Goal: Transaction & Acquisition: Purchase product/service

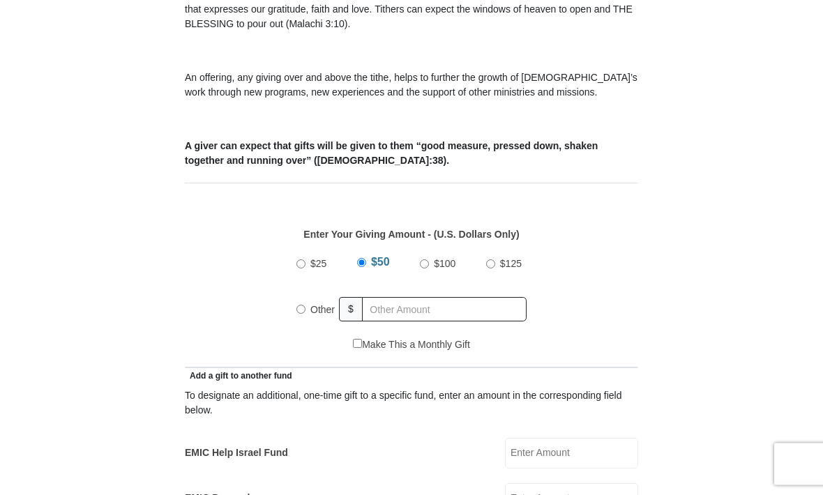
scroll to position [431, 0]
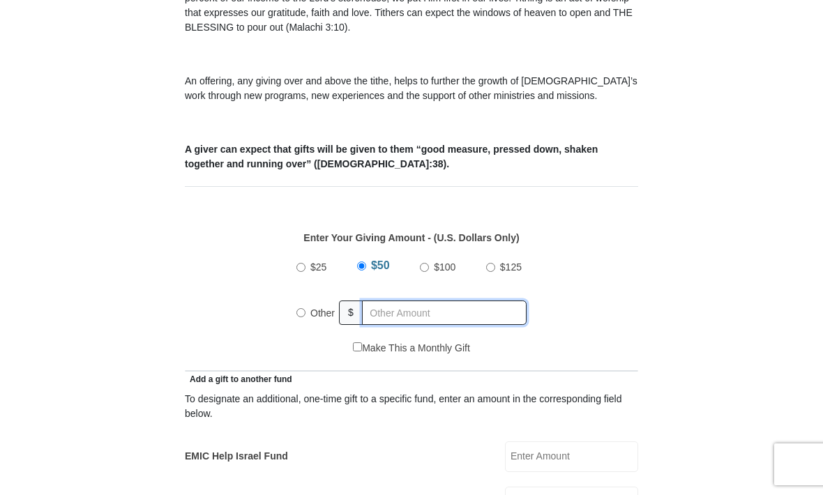
click at [410, 314] on input "text" at bounding box center [444, 312] width 165 height 24
radio input "true"
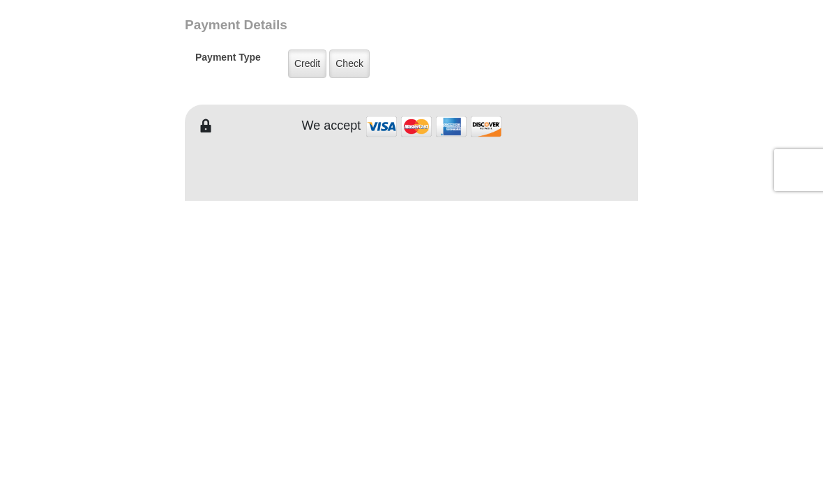
scroll to position [820, 0]
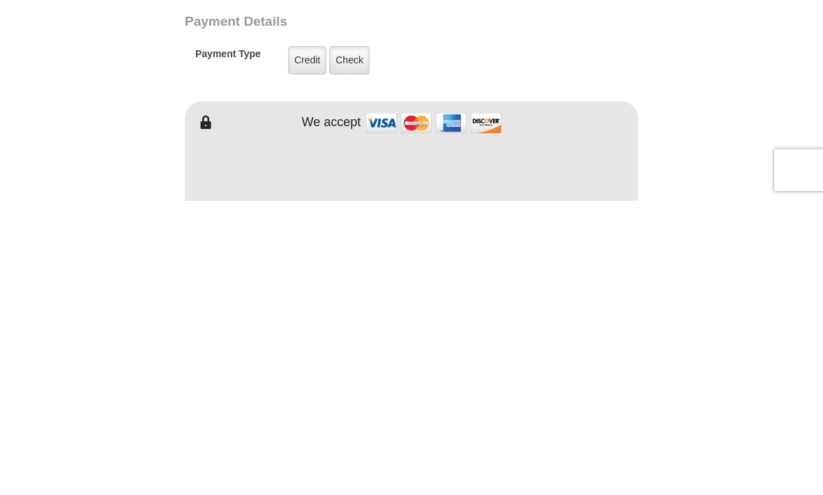
type input "40"
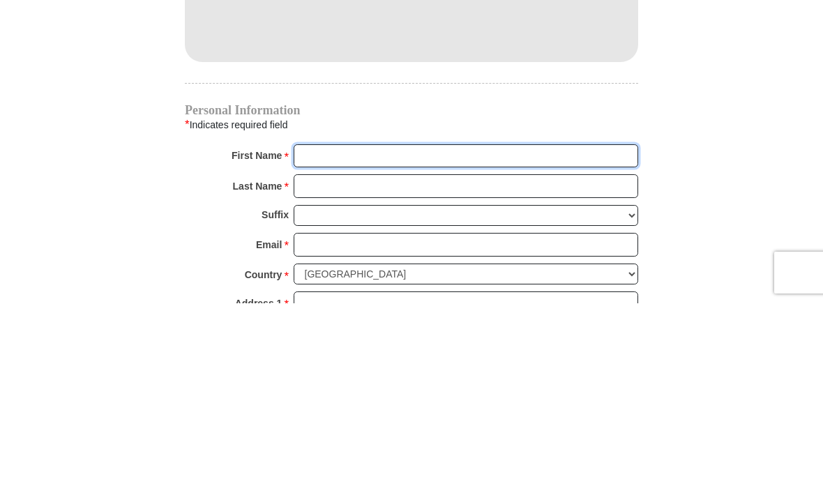
click at [347, 336] on input "First Name *" at bounding box center [465, 348] width 344 height 24
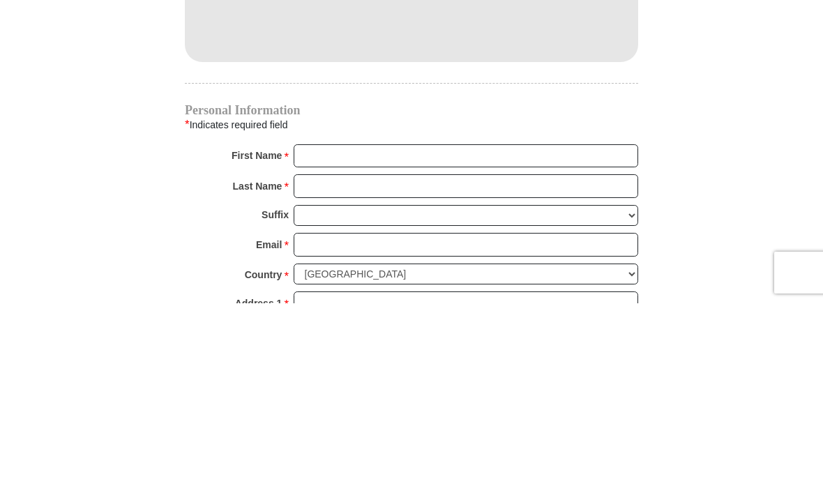
scroll to position [1306, 0]
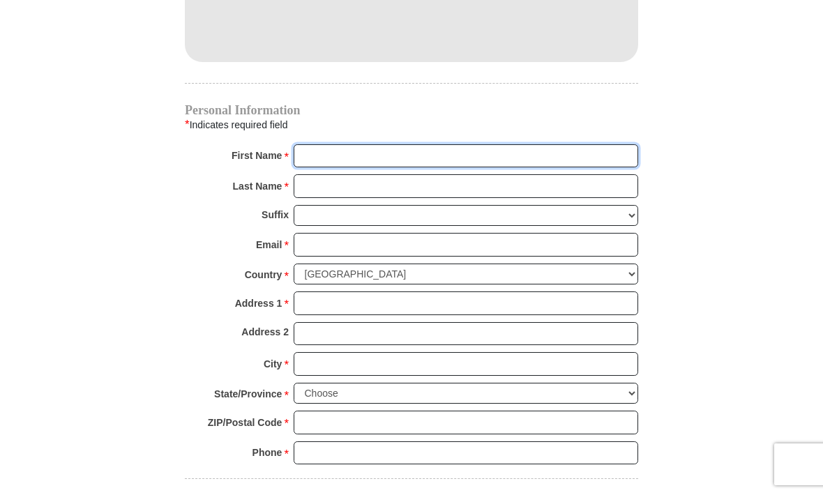
type input "[PERSON_NAME]"
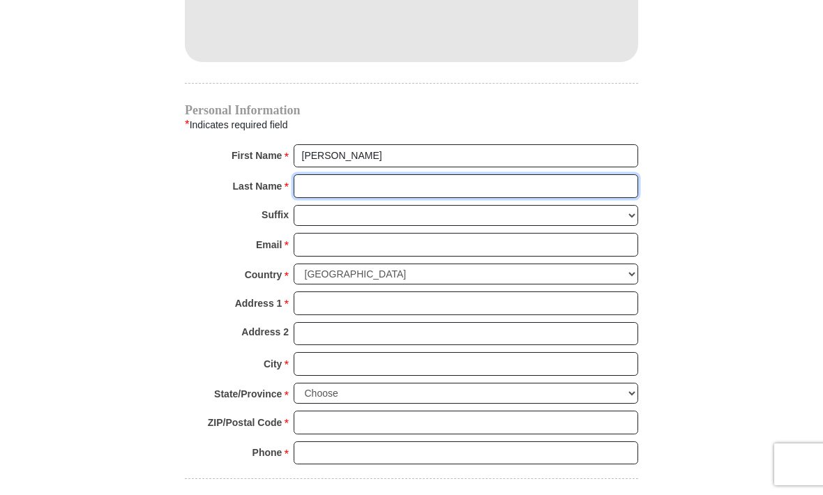
type input "brule"
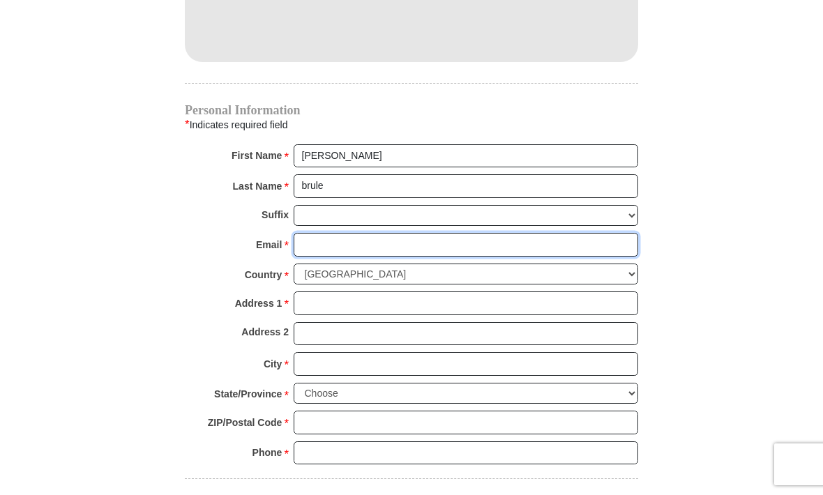
type input "[EMAIL_ADDRESS][DOMAIN_NAME]"
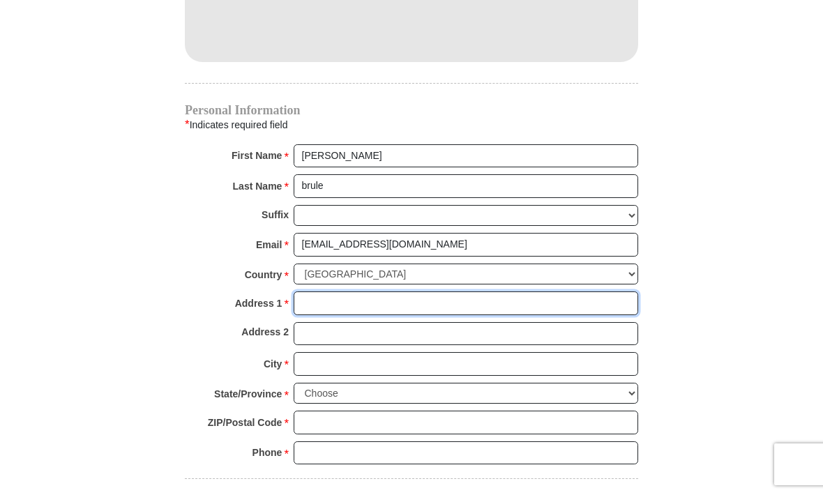
type input "714"
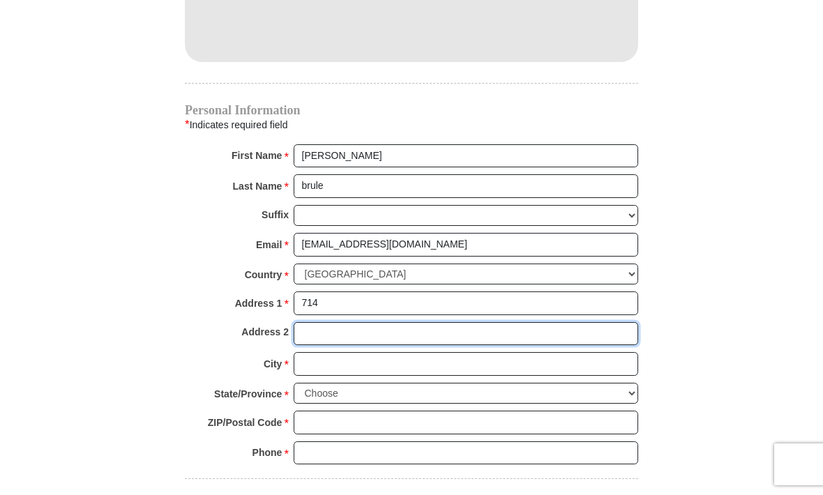
type input "[GEOGRAPHIC_DATA]"
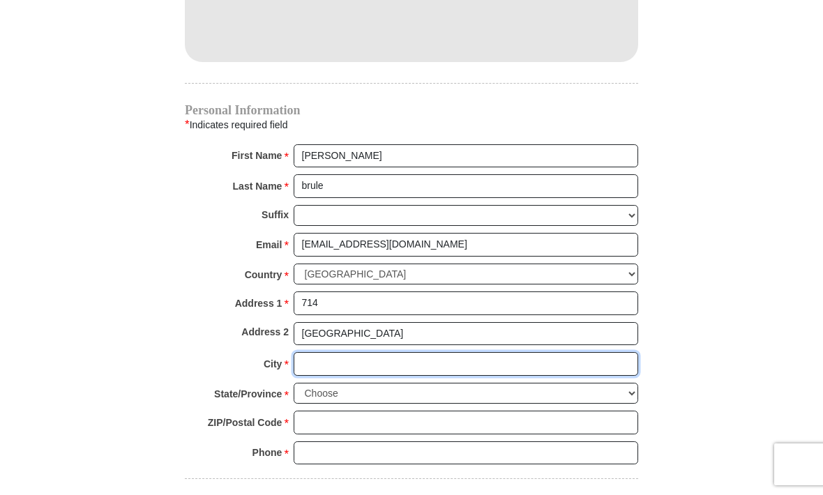
type input "[GEOGRAPHIC_DATA]"
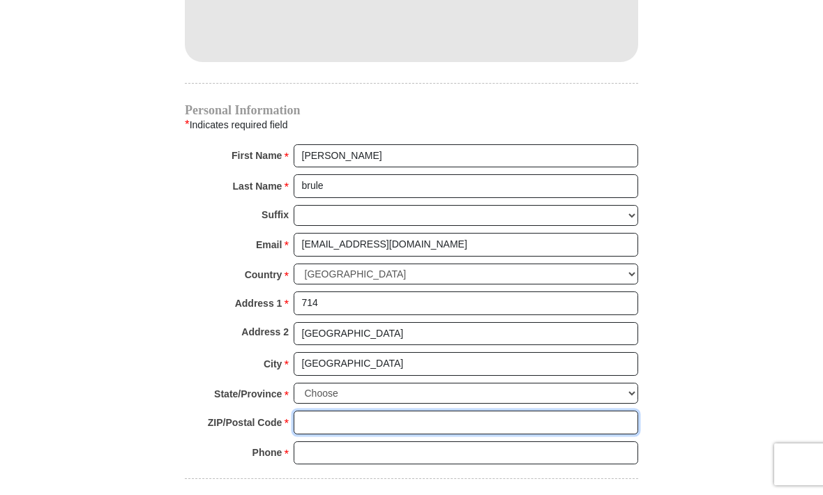
type input "90002"
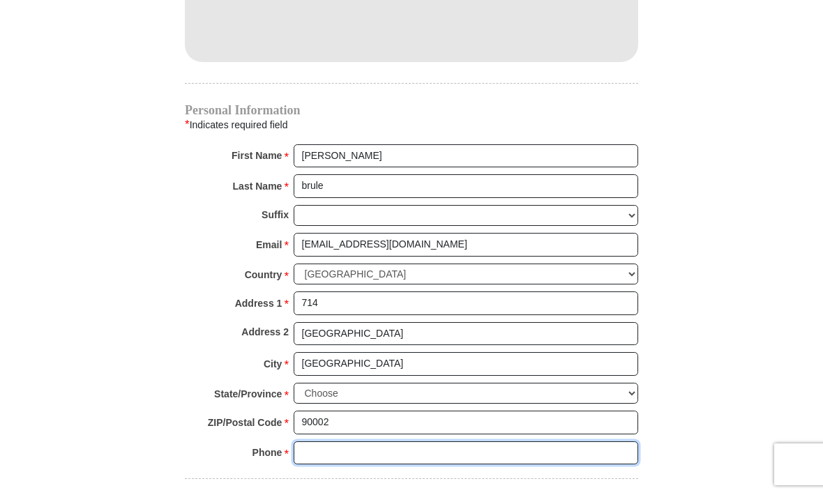
type input "3235731336"
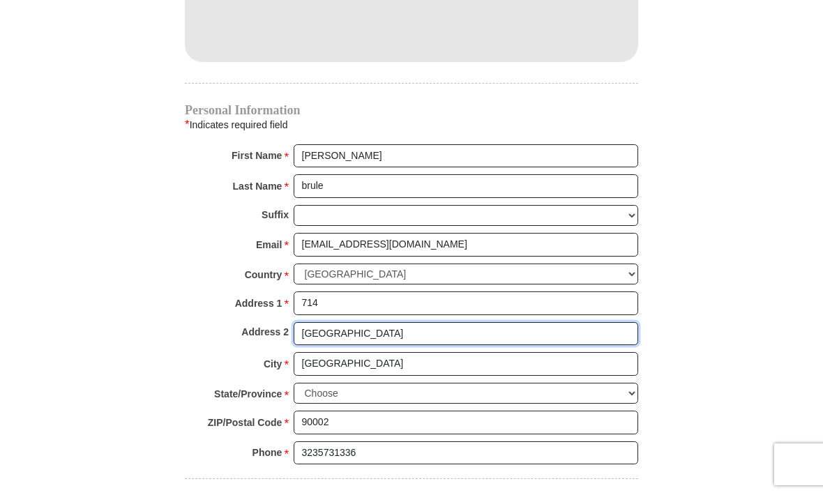
click at [405, 322] on input "[GEOGRAPHIC_DATA]" at bounding box center [465, 334] width 344 height 24
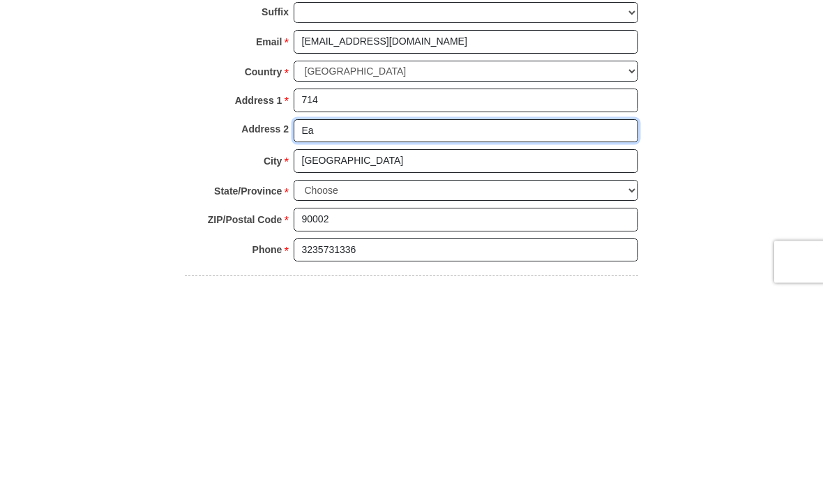
type input "E"
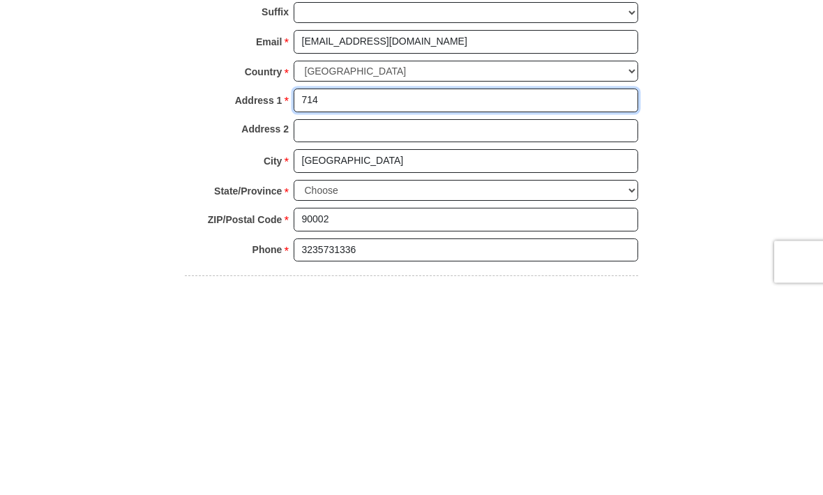
click at [435, 291] on input "714" at bounding box center [465, 303] width 344 height 24
type input "[STREET_ADDRESS]"
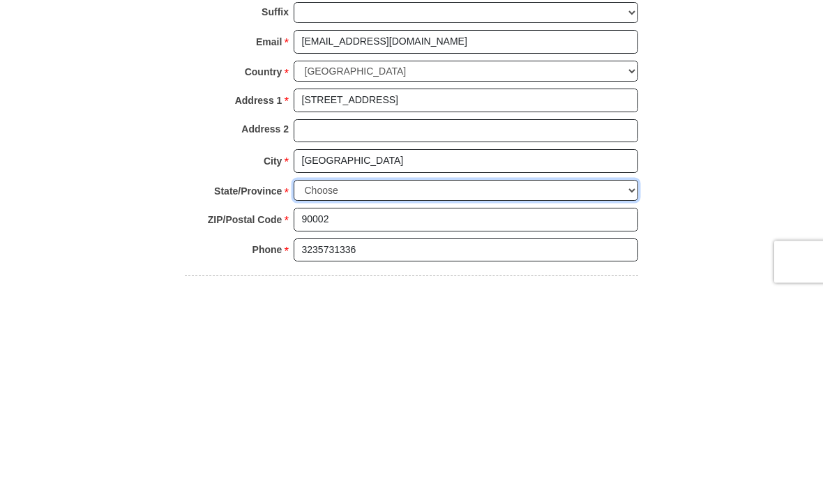
click at [409, 383] on select "Choose [US_STATE] [US_STATE] [US_STATE] [US_STATE] [US_STATE] Armed Forces Amer…" at bounding box center [465, 394] width 344 height 22
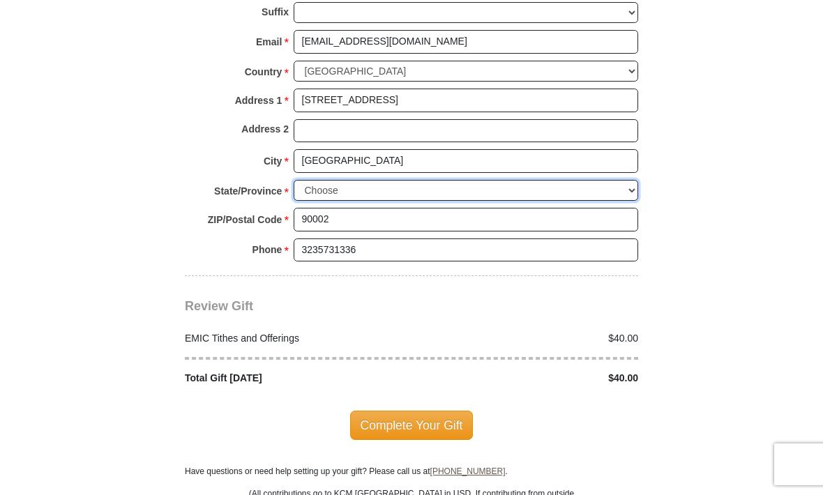
select select "CA"
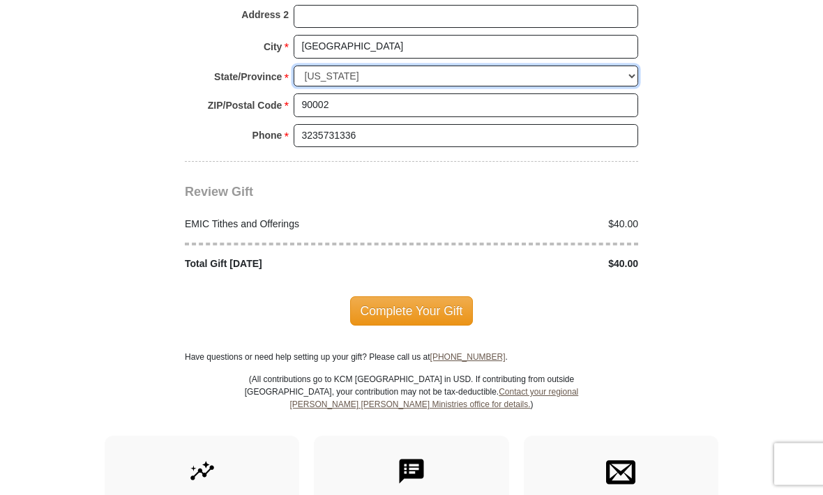
scroll to position [1623, 0]
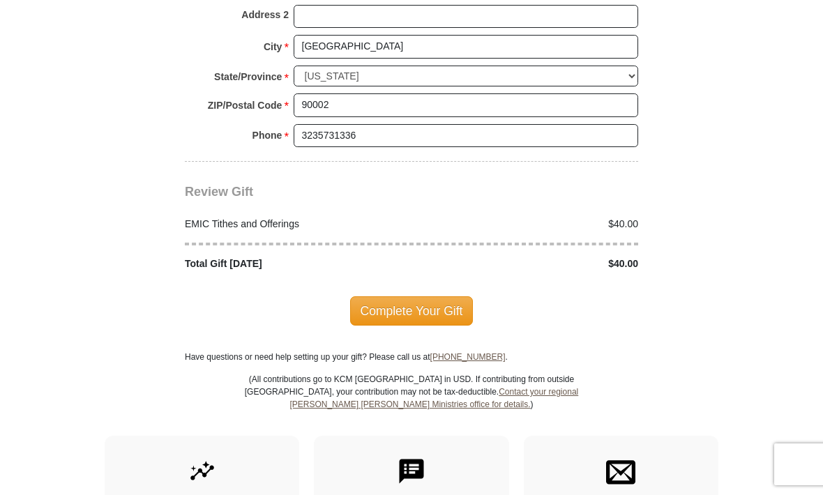
click at [417, 296] on span "Complete Your Gift" at bounding box center [411, 310] width 123 height 29
